Goal: Information Seeking & Learning: Learn about a topic

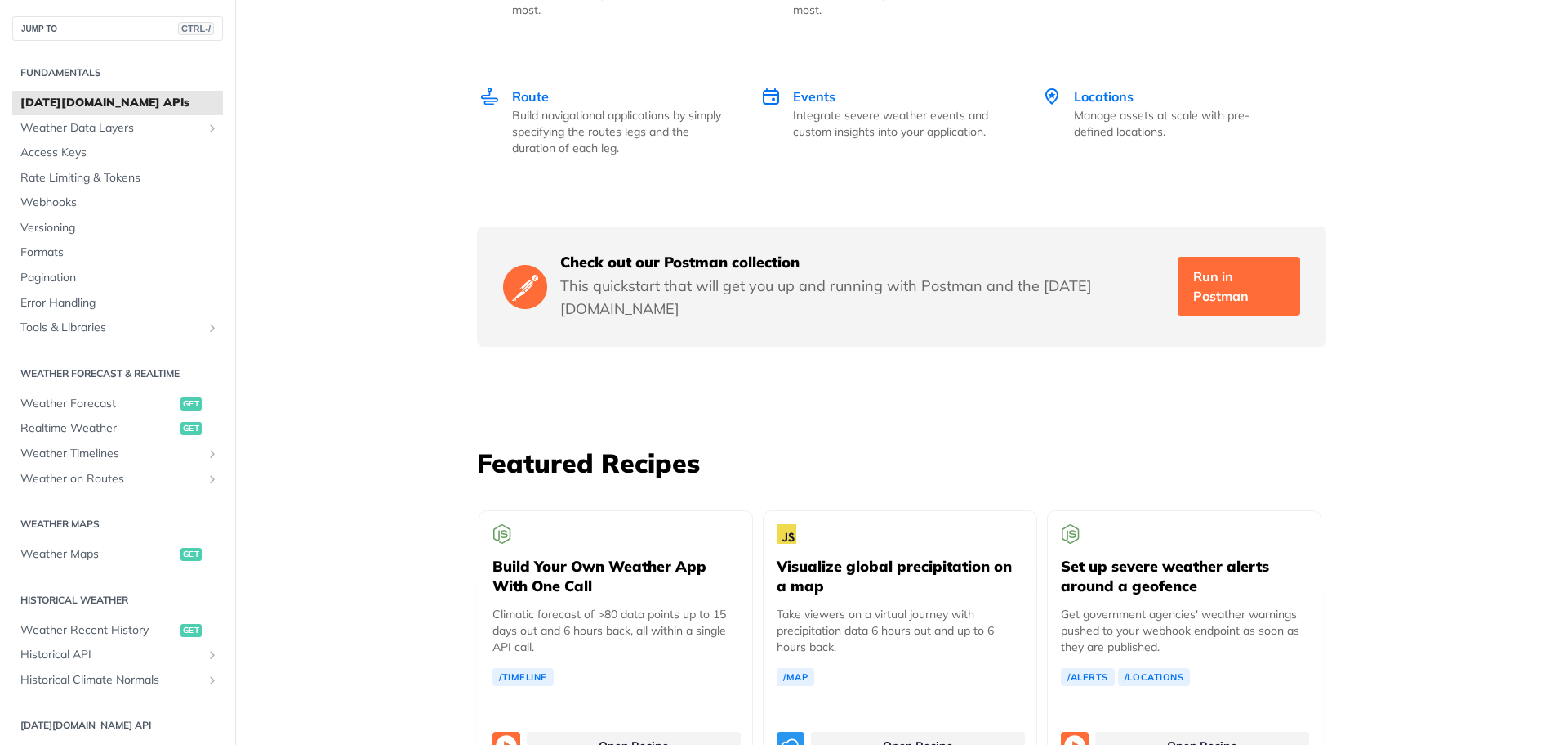
scroll to position [2615, 0]
drag, startPoint x: 311, startPoint y: 335, endPoint x: 1016, endPoint y: 393, distance: 707.4
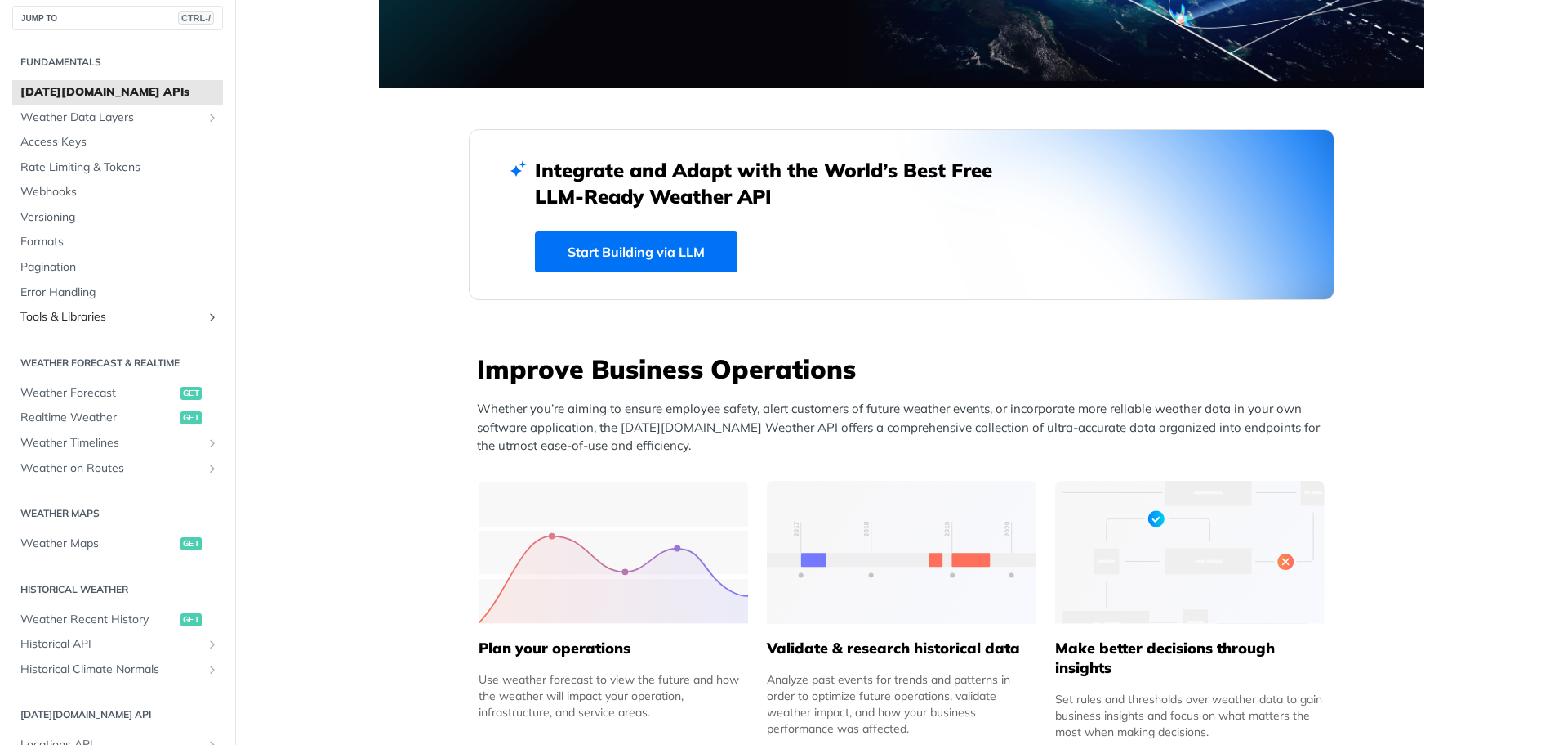
scroll to position [0, 0]
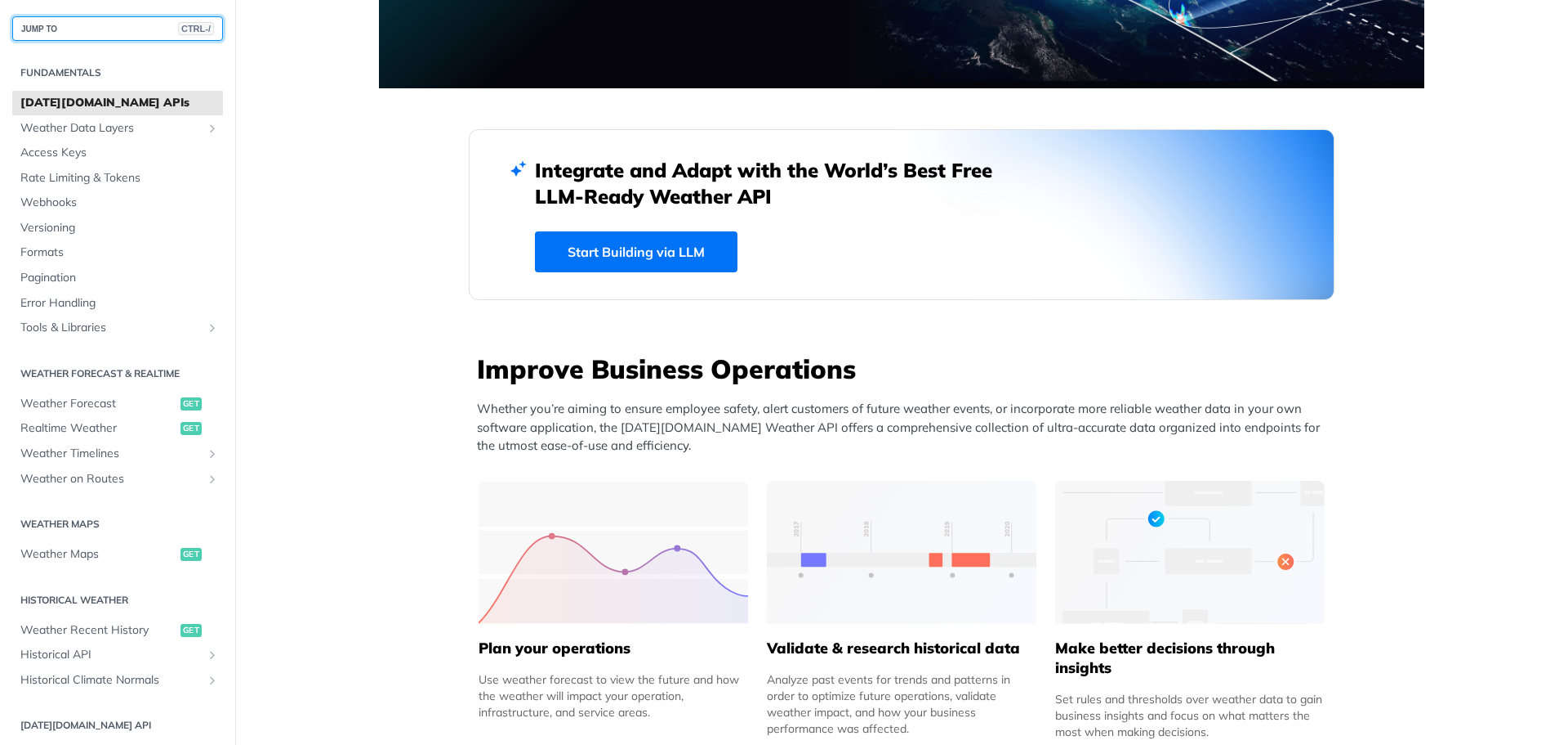
click at [87, 32] on button "JUMP TO CTRL-/" at bounding box center [117, 29] width 211 height 25
click at [86, 28] on button "JUMP TO CTRL-/" at bounding box center [117, 29] width 211 height 25
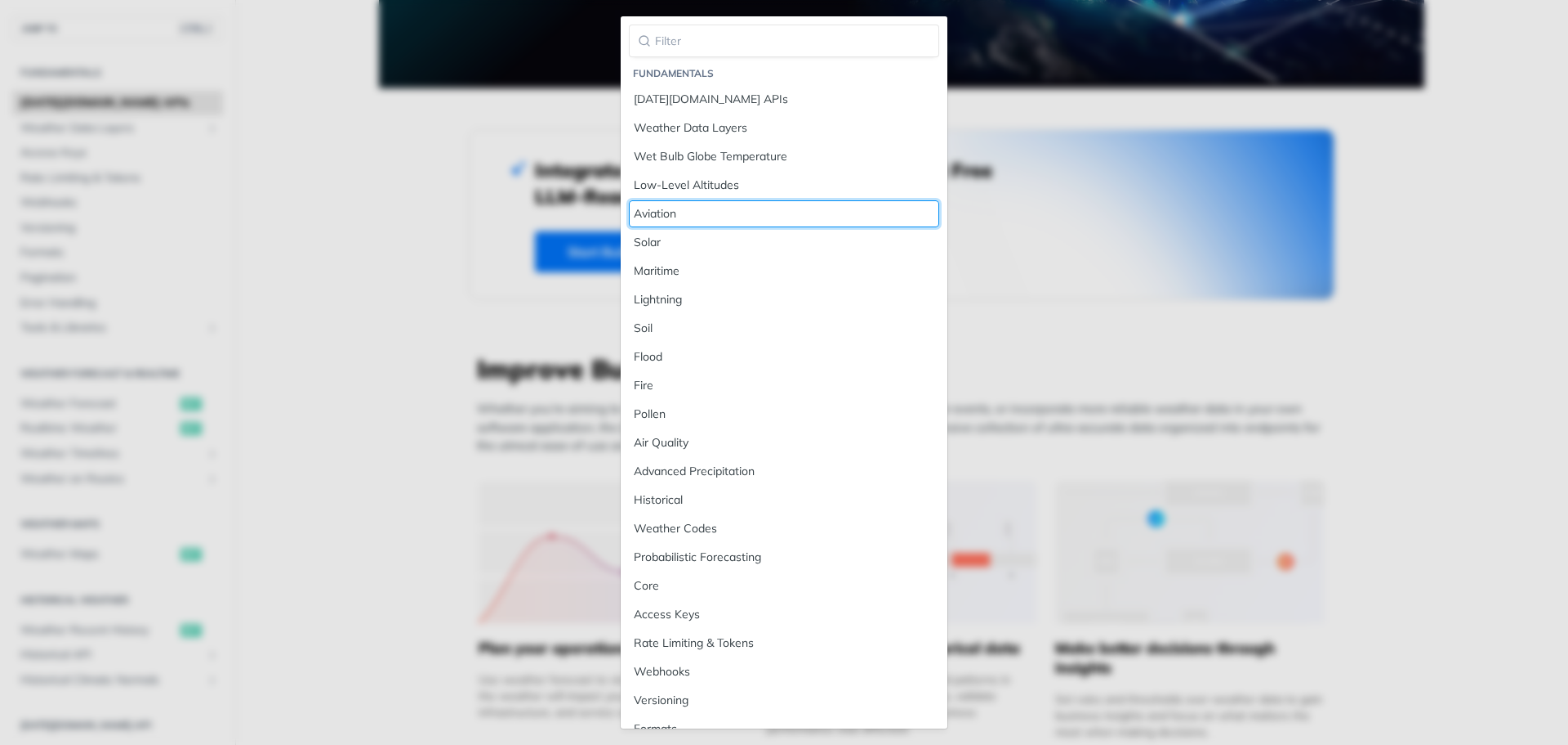
click at [662, 216] on div "Aviation" at bounding box center [784, 213] width 300 height 17
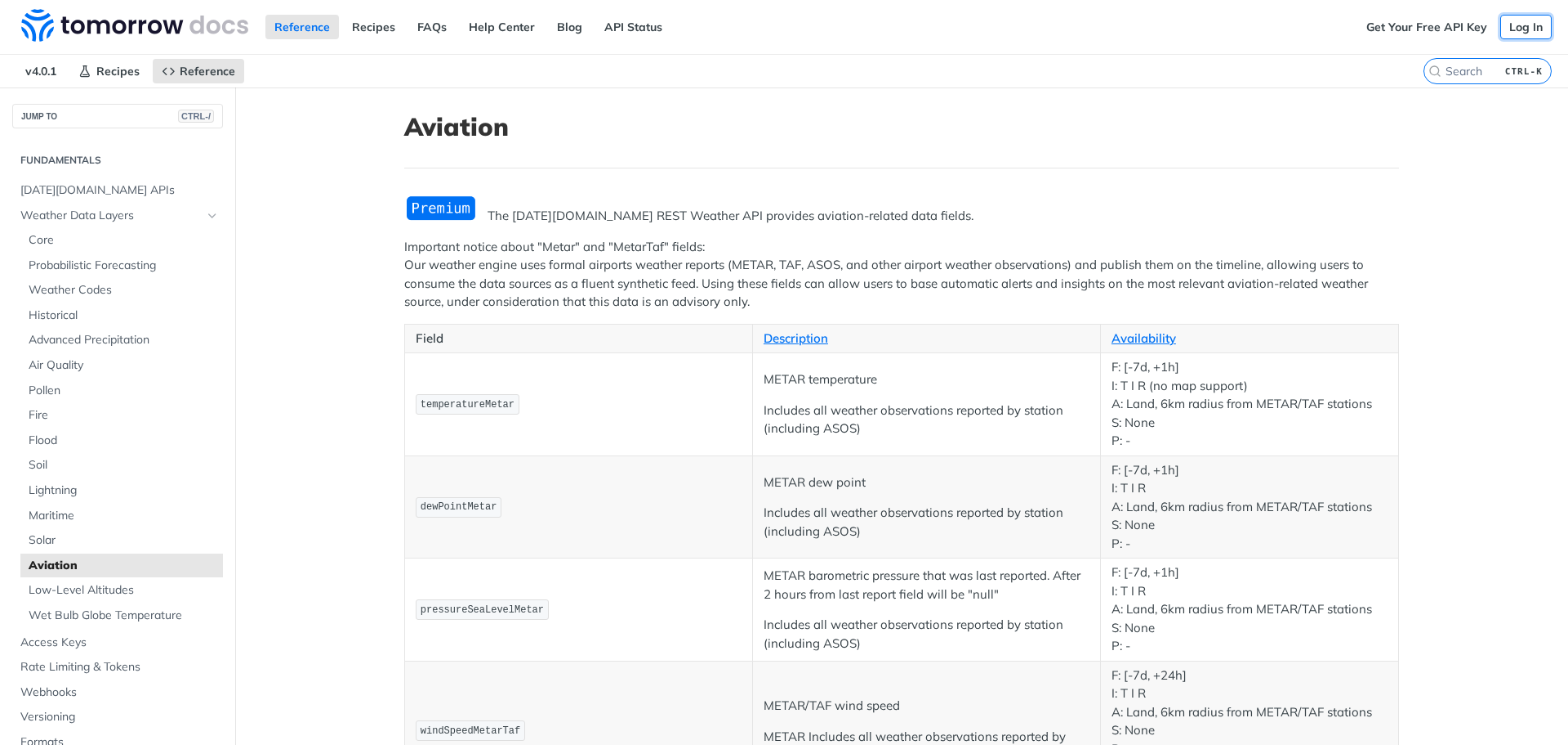
click at [1507, 23] on link "Log In" at bounding box center [1526, 27] width 51 height 25
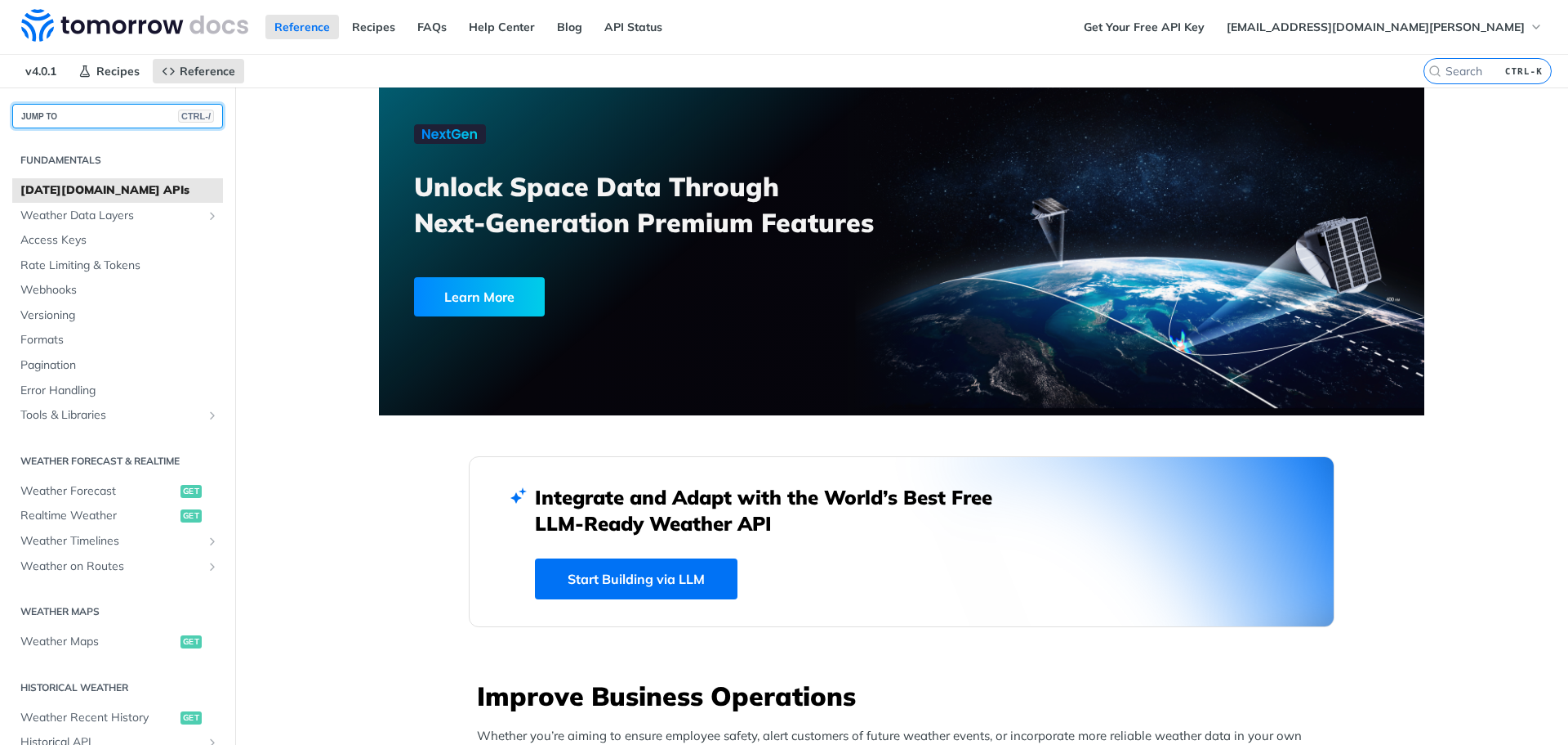
click at [108, 116] on button "JUMP TO CTRL-/" at bounding box center [117, 115] width 211 height 25
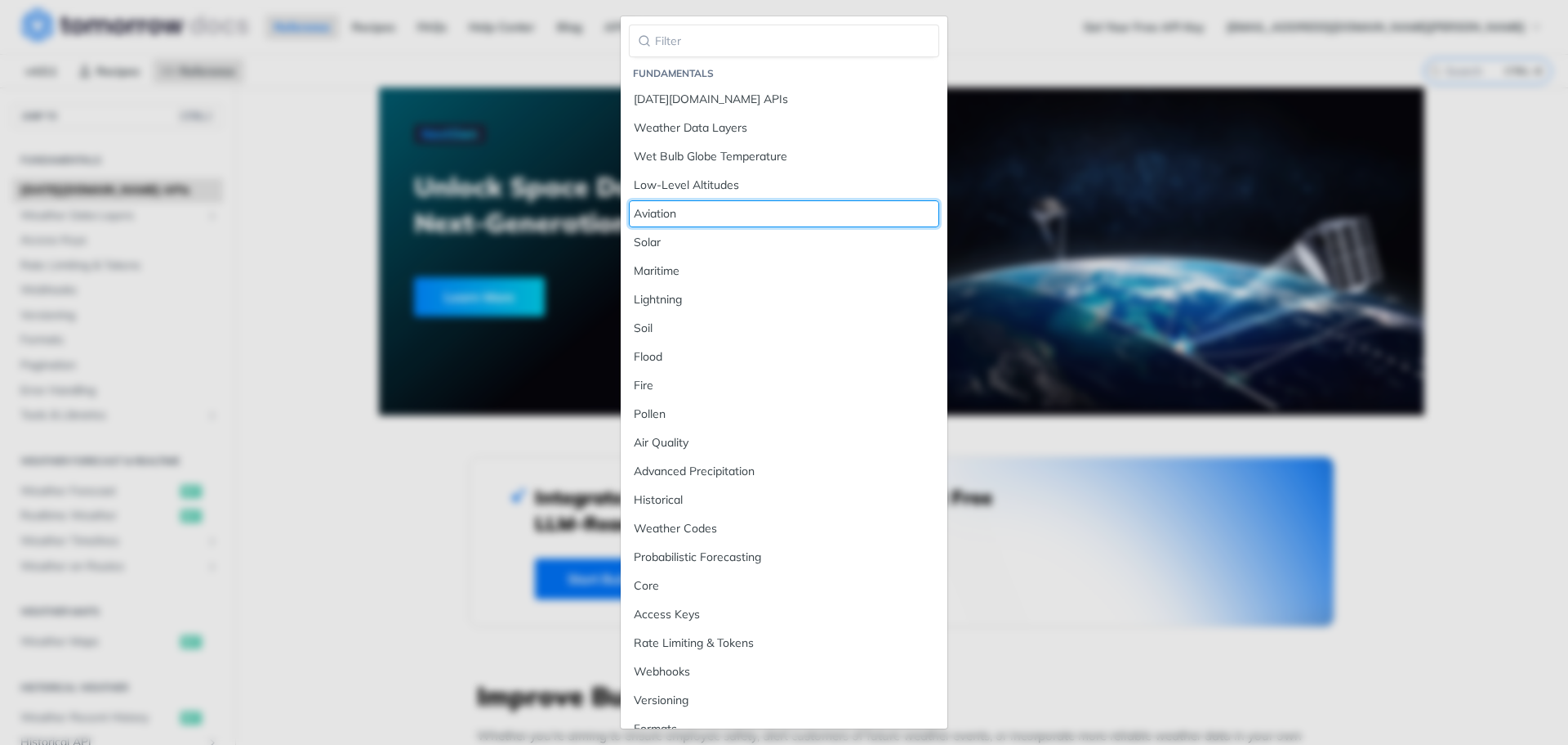
click at [673, 213] on div "Aviation" at bounding box center [784, 213] width 300 height 17
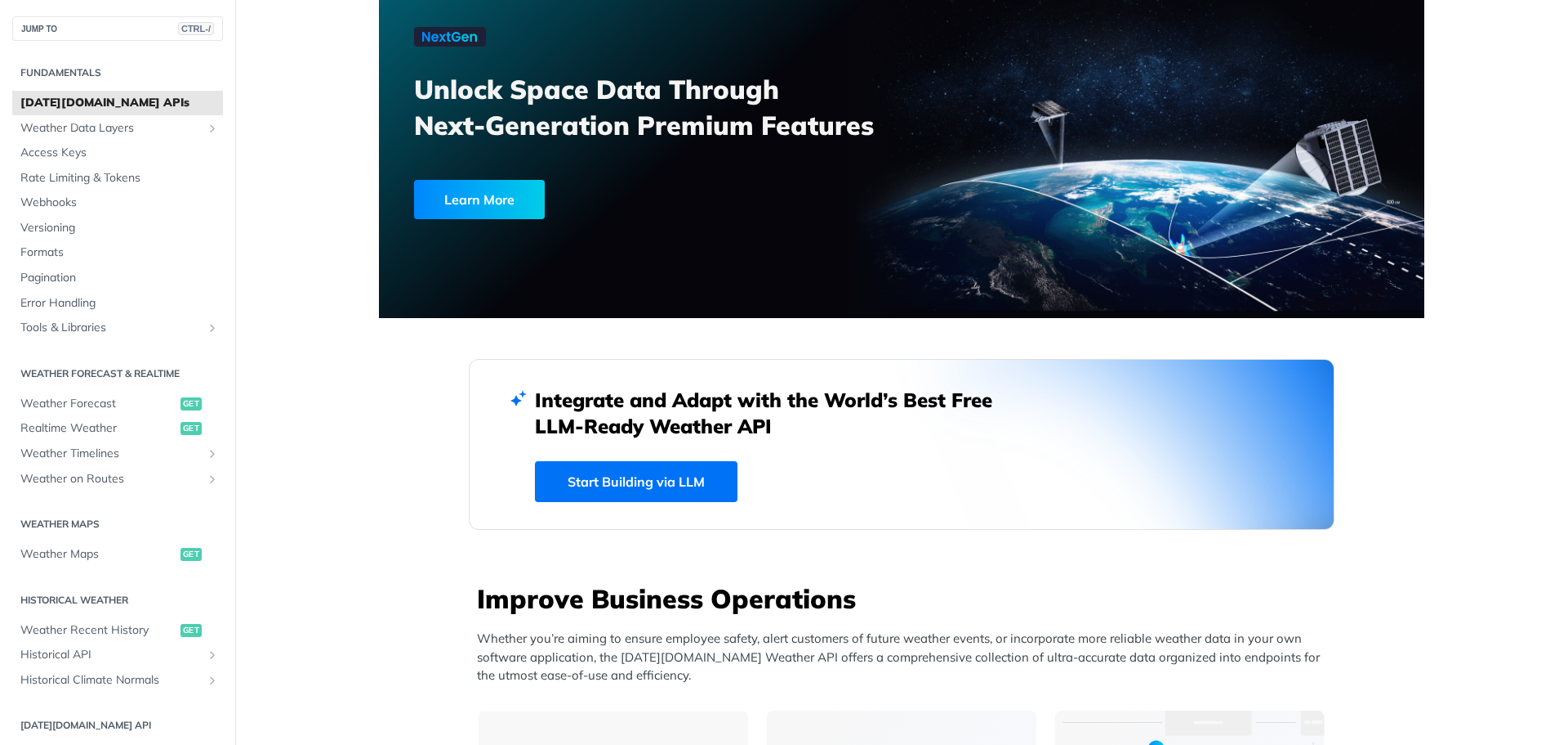
scroll to position [164, 0]
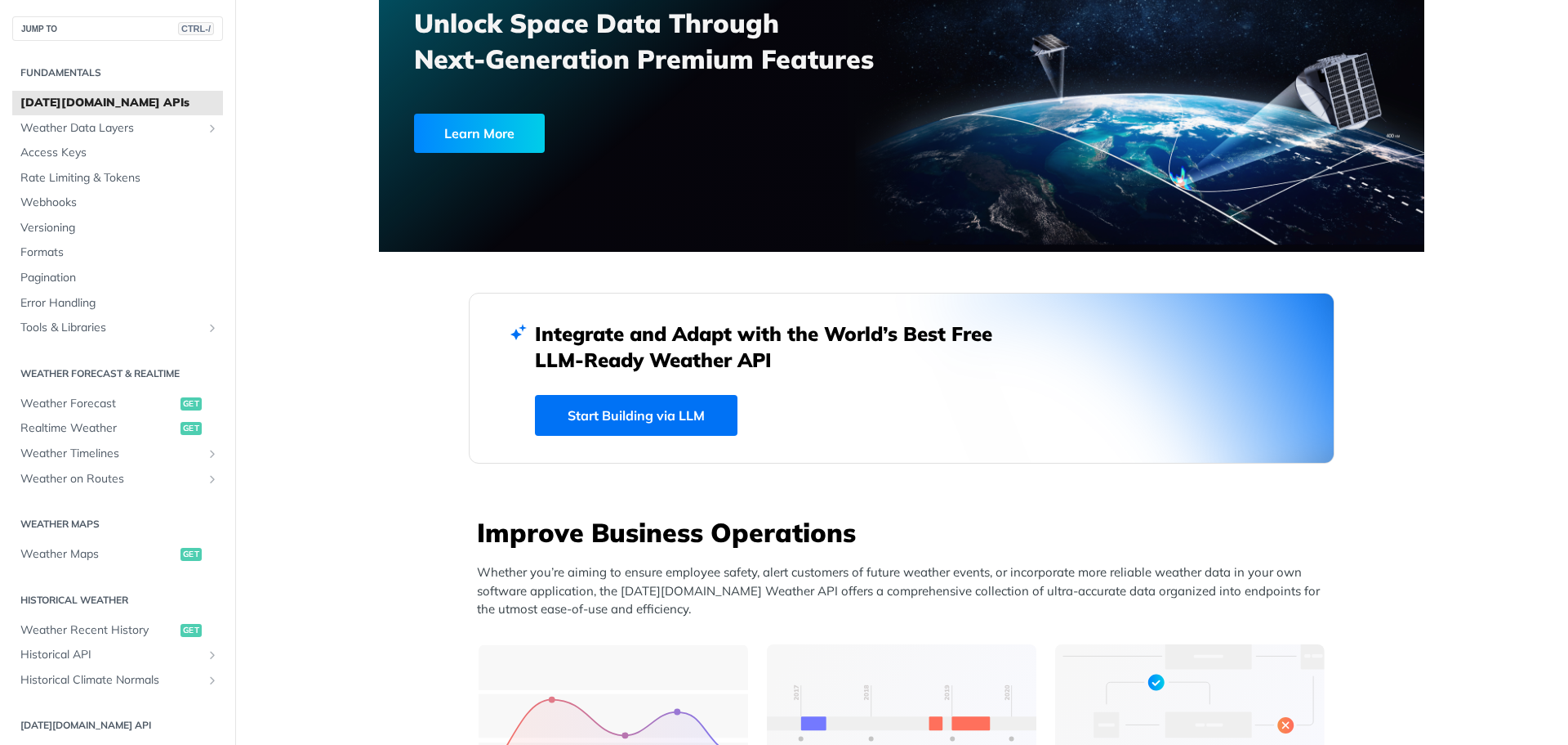
click at [620, 423] on link "Start Building via LLM" at bounding box center [636, 415] width 203 height 40
